Goal: Ask a question: Seek information or help from site administrators or community

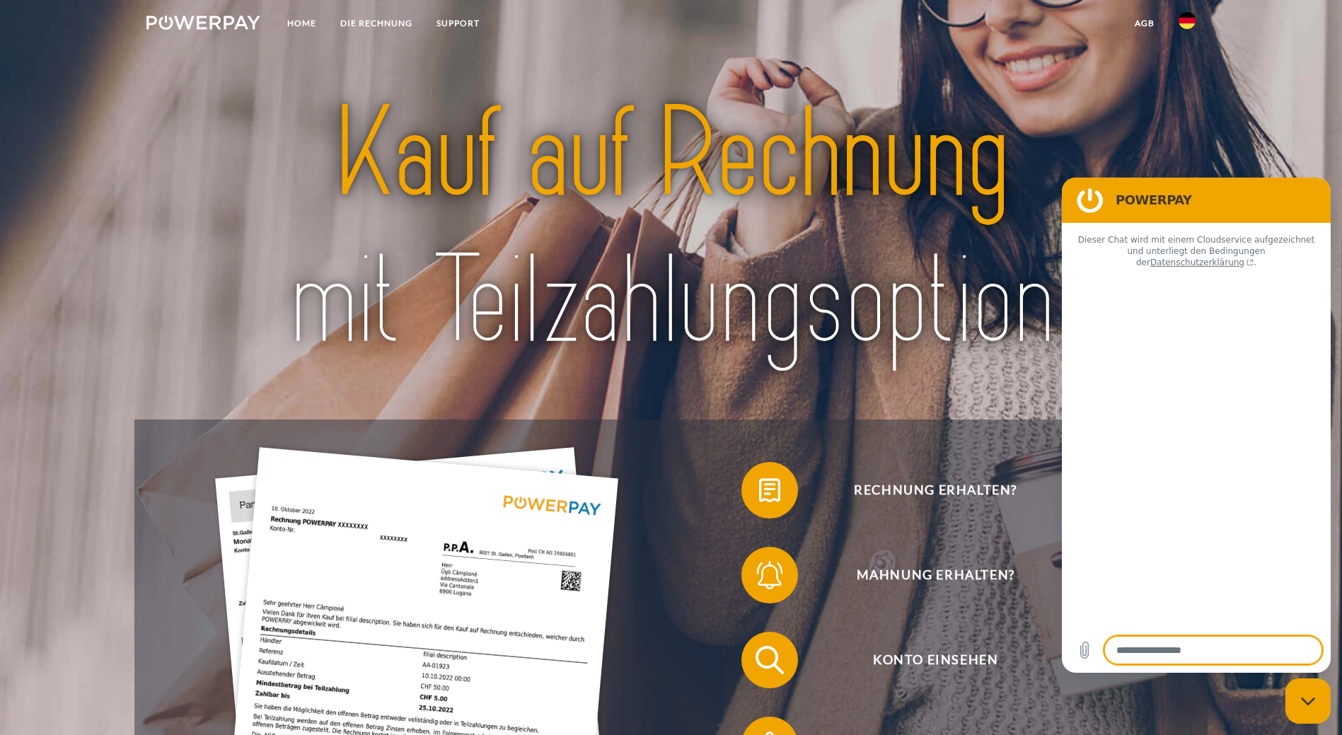
type textarea "*"
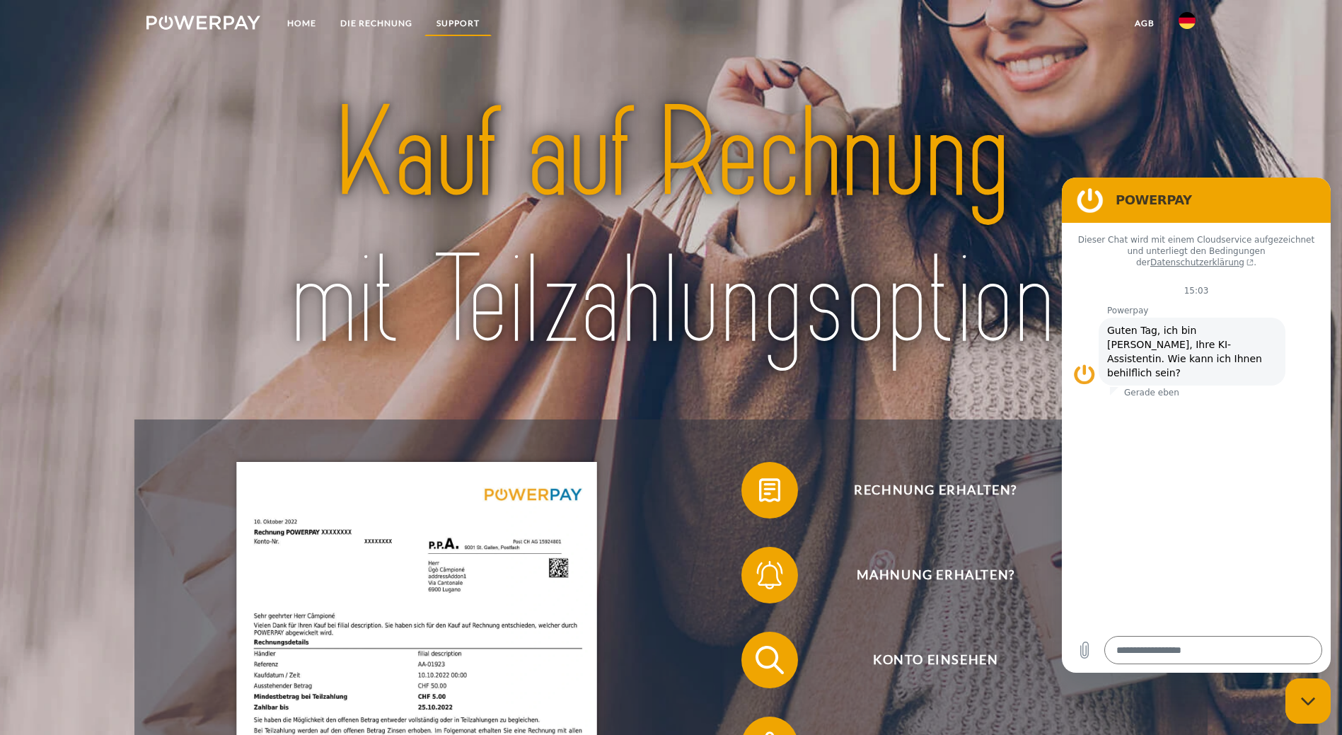
click at [455, 28] on link "SUPPORT" at bounding box center [457, 23] width 67 height 25
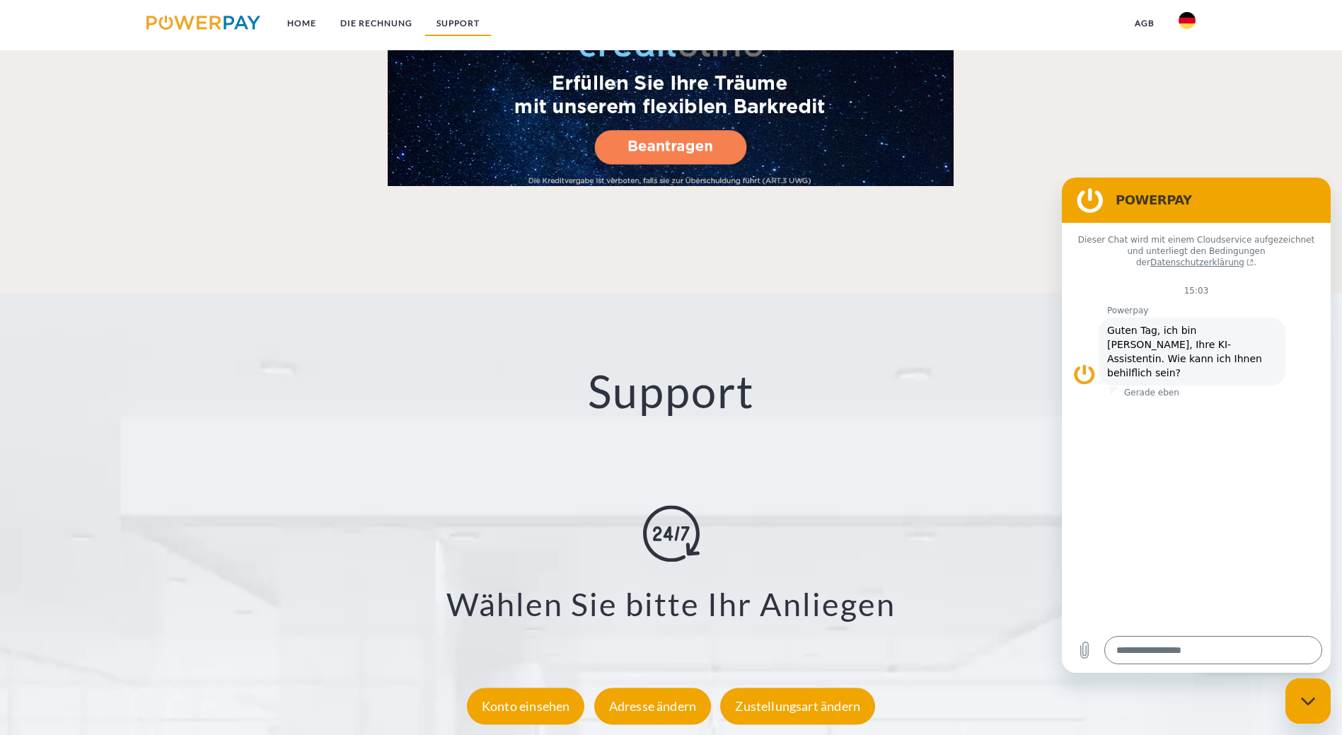
scroll to position [2498, 0]
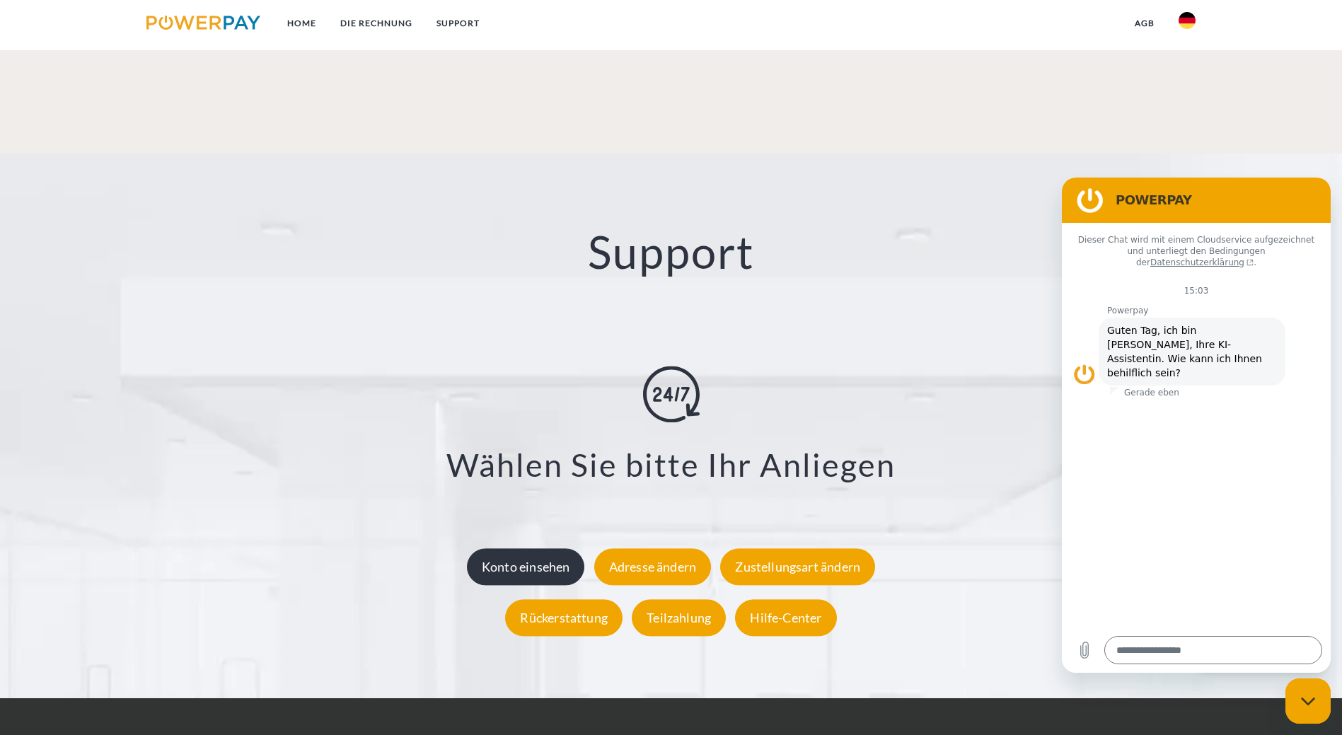
click at [545, 548] on div "Konto einsehen" at bounding box center [526, 566] width 118 height 37
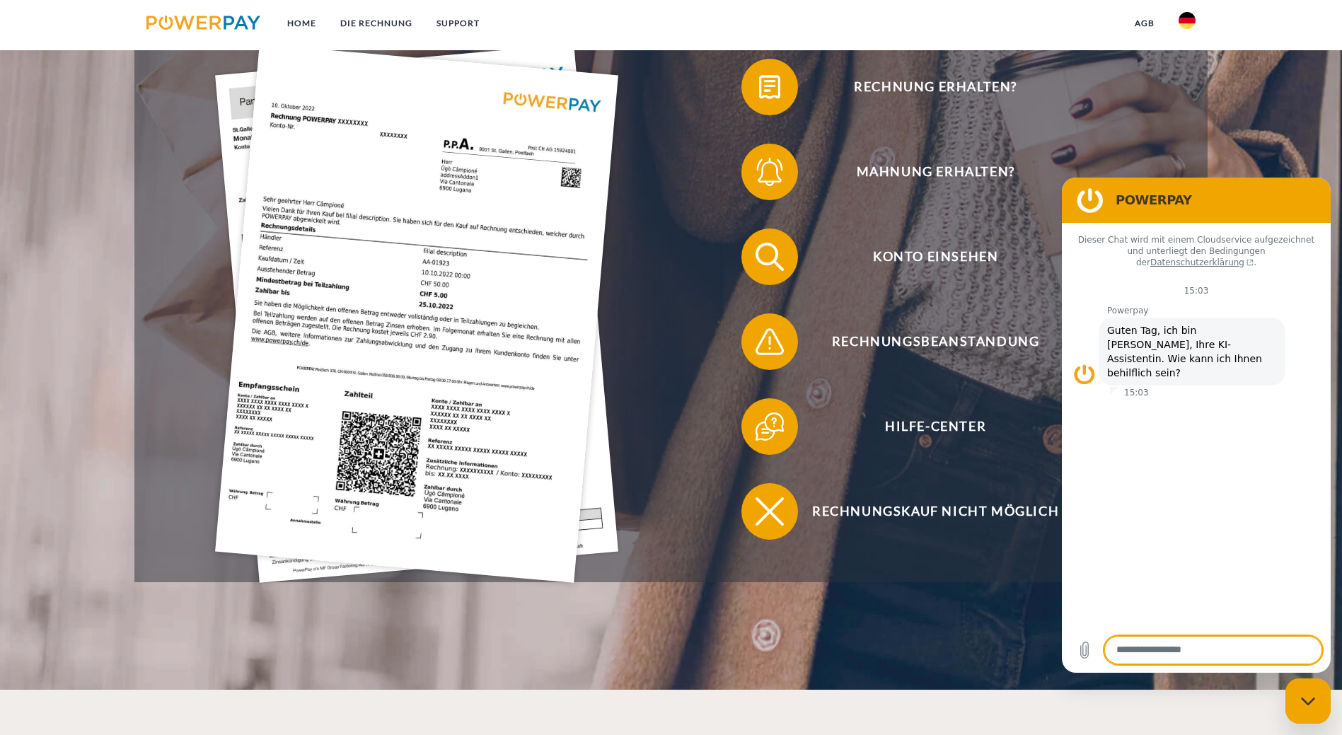
scroll to position [495, 0]
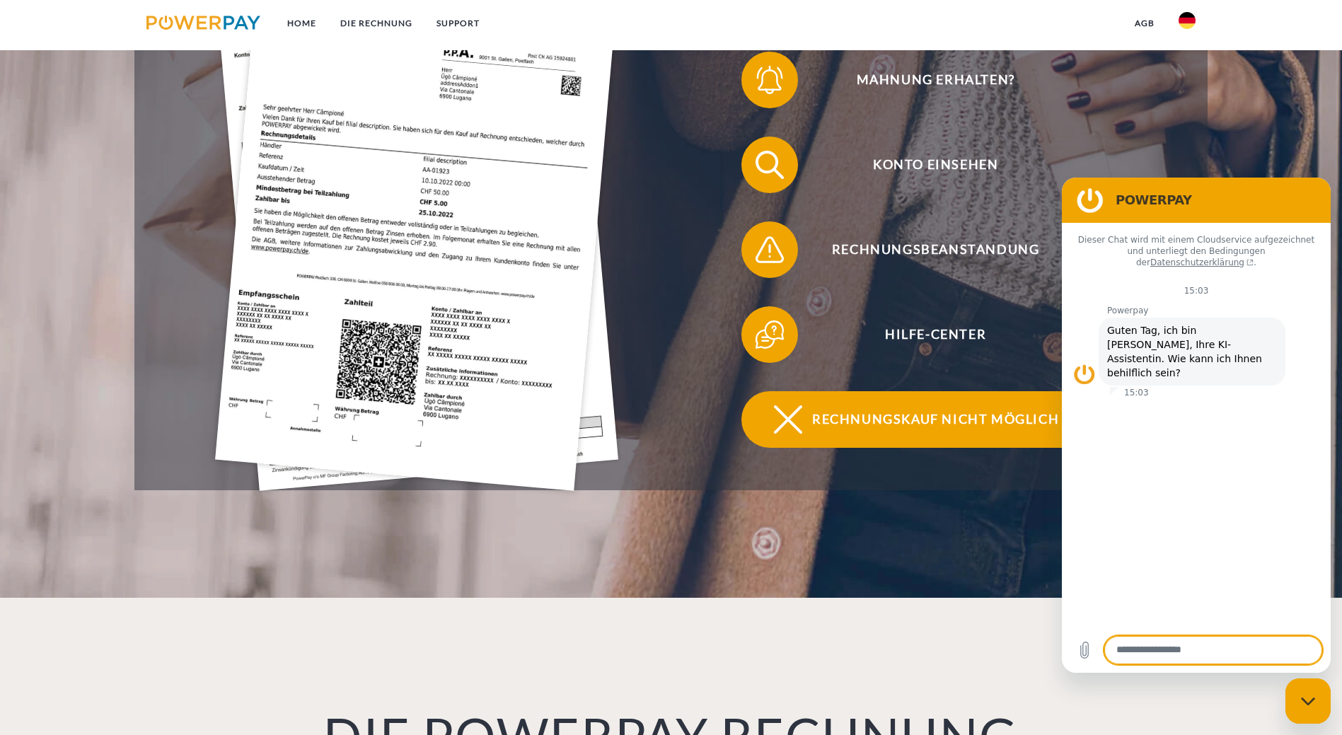
click at [926, 391] on span "Rechnungskauf nicht möglich" at bounding box center [935, 419] width 347 height 57
